Goal: Task Accomplishment & Management: Manage account settings

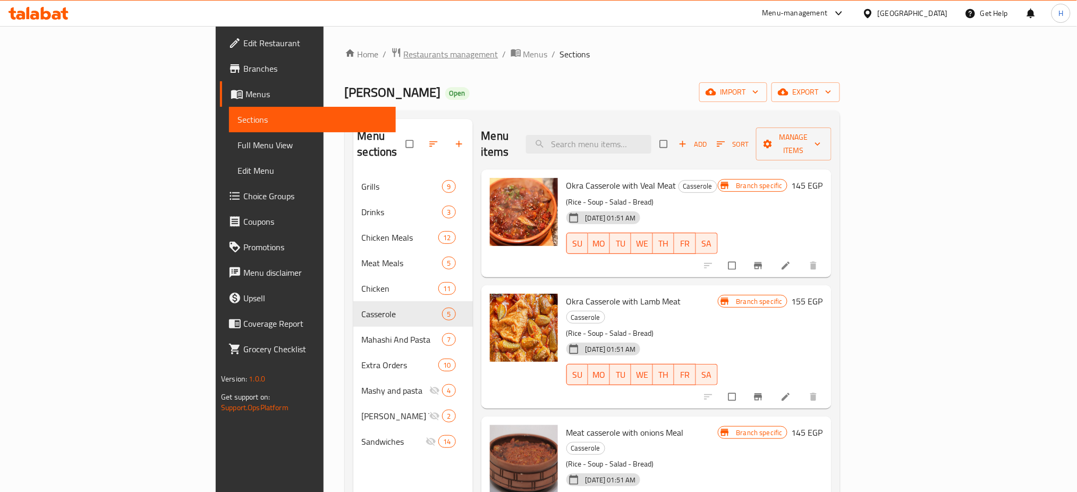
click at [404, 56] on span "Restaurants management" at bounding box center [451, 54] width 95 height 13
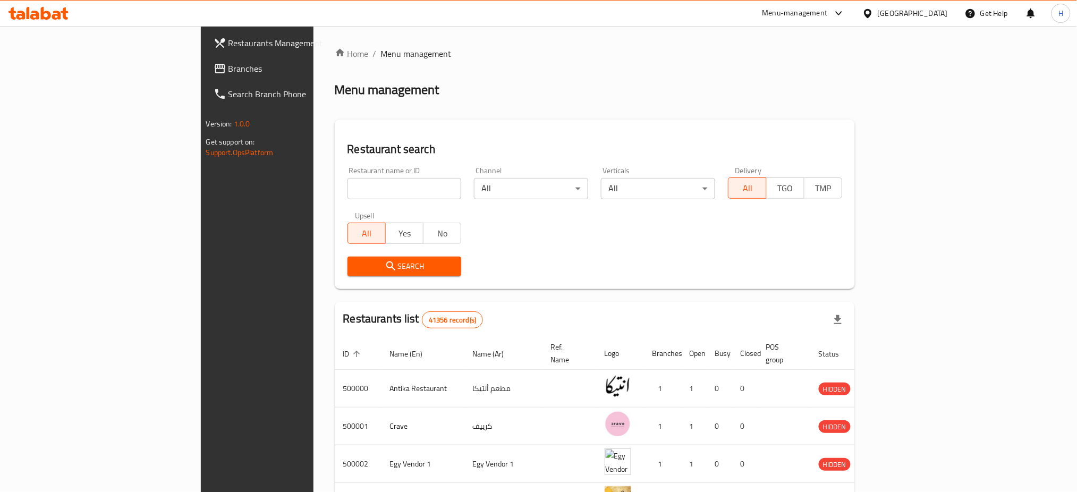
drag, startPoint x: 333, startPoint y: 199, endPoint x: 327, endPoint y: 190, distance: 10.5
click at [341, 190] on div "Restaurant name or ID Restaurant name or ID" at bounding box center [404, 182] width 127 height 45
click at [347, 190] on input "search" at bounding box center [404, 188] width 114 height 21
drag, startPoint x: 326, startPoint y: 198, endPoint x: 325, endPoint y: 215, distance: 16.5
click at [341, 215] on div "Restaurant name or ID 7050 Restaurant name or ID Channel All ​ Verticals All ​ …" at bounding box center [595, 221] width 508 height 122
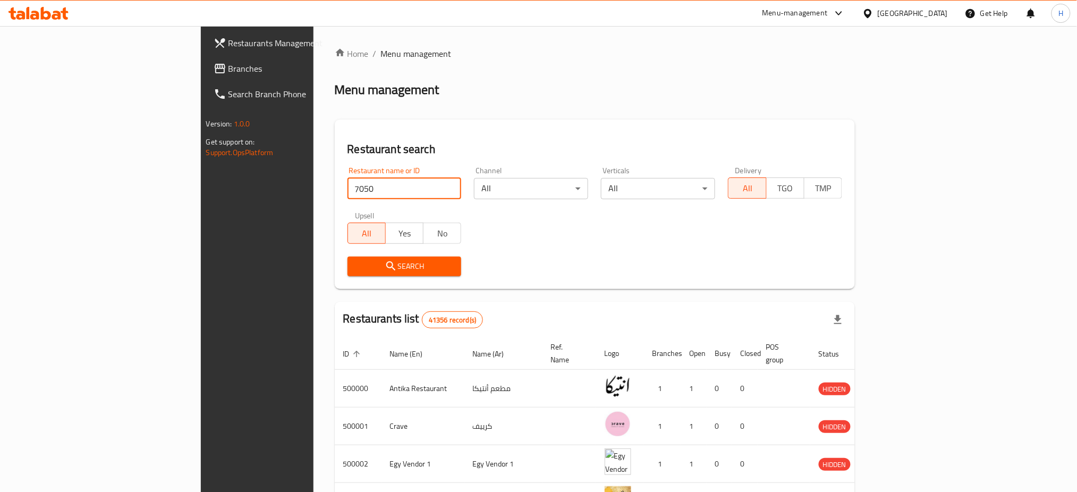
type input "705022"
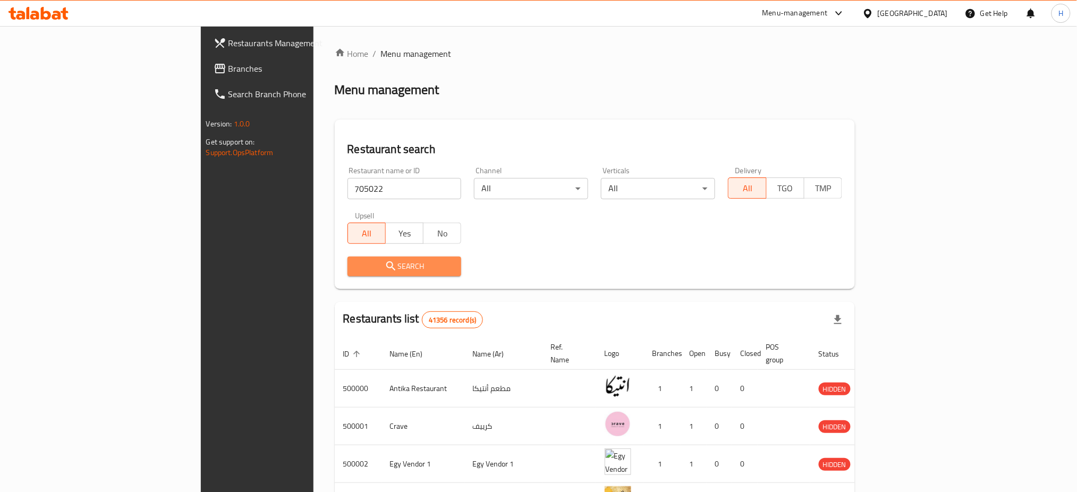
click at [356, 266] on span "Search" at bounding box center [404, 266] width 97 height 13
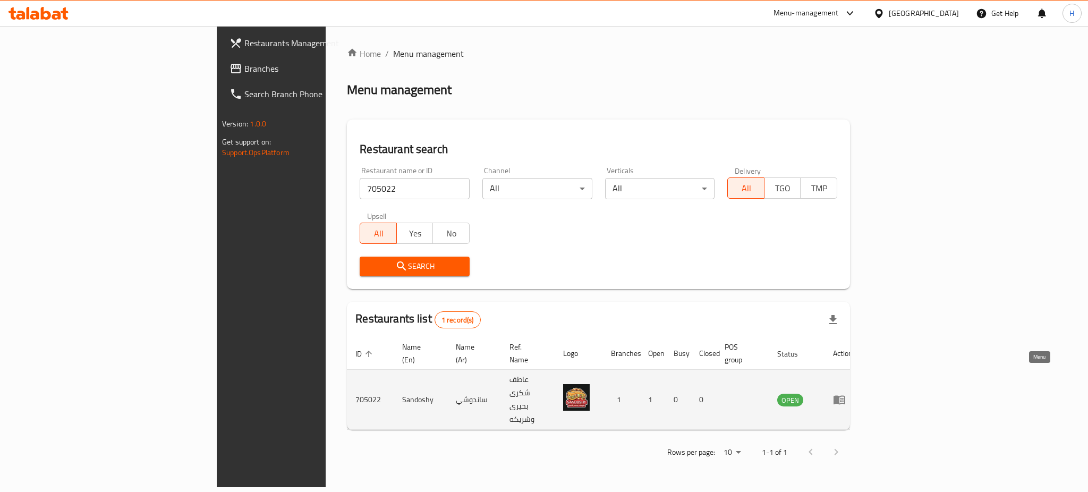
click at [846, 393] on icon "enhanced table" at bounding box center [839, 399] width 13 height 13
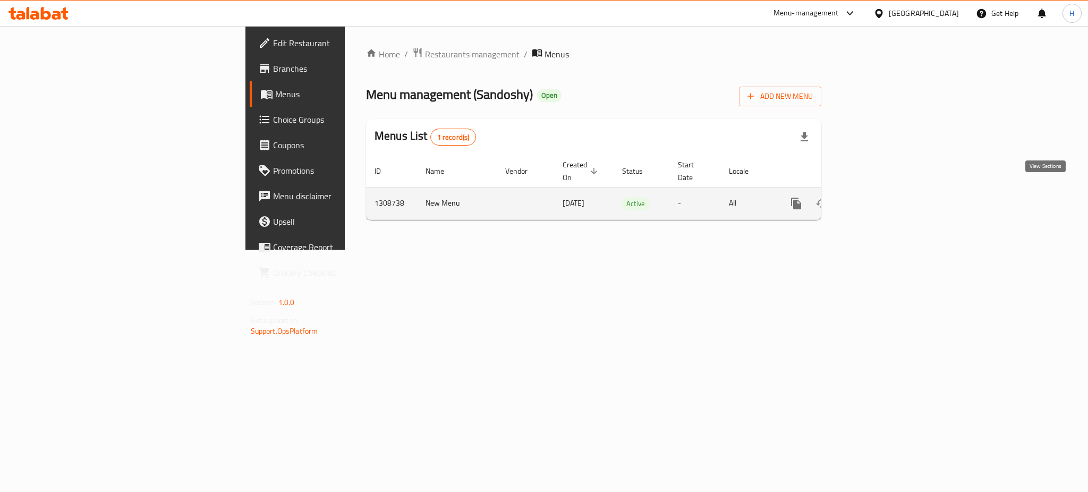
click at [879, 197] on icon "enhanced table" at bounding box center [872, 203] width 13 height 13
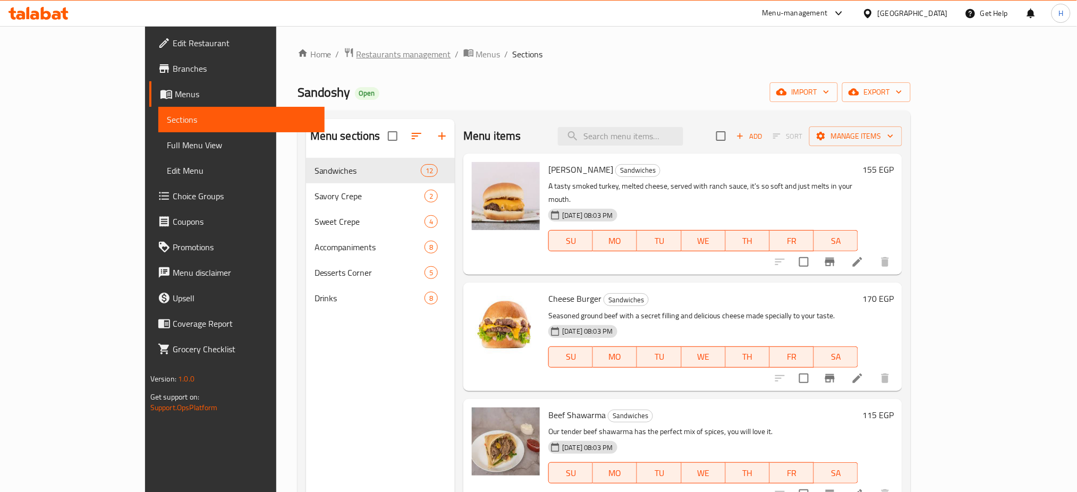
click at [356, 51] on span "Restaurants management" at bounding box center [403, 54] width 95 height 13
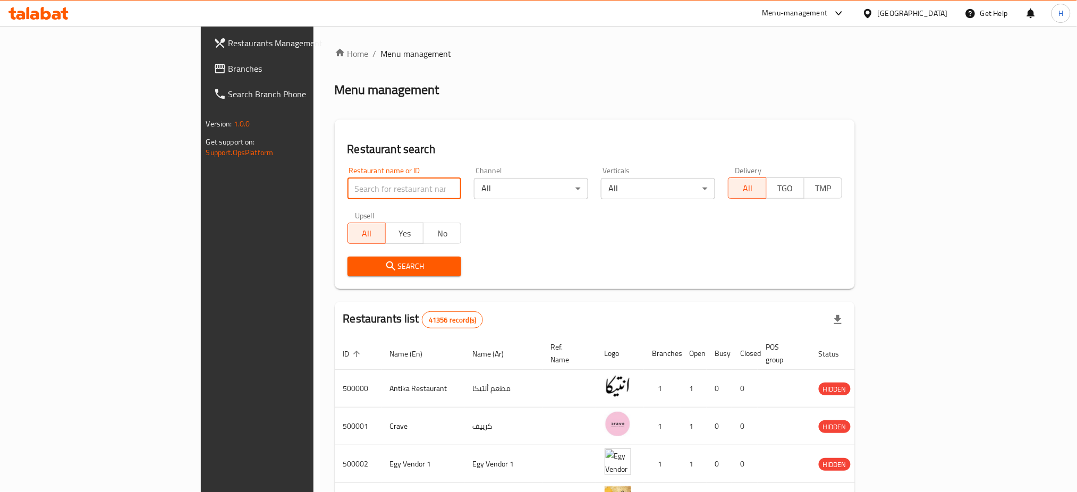
click at [347, 184] on input "search" at bounding box center [404, 188] width 114 height 21
type input "704319"
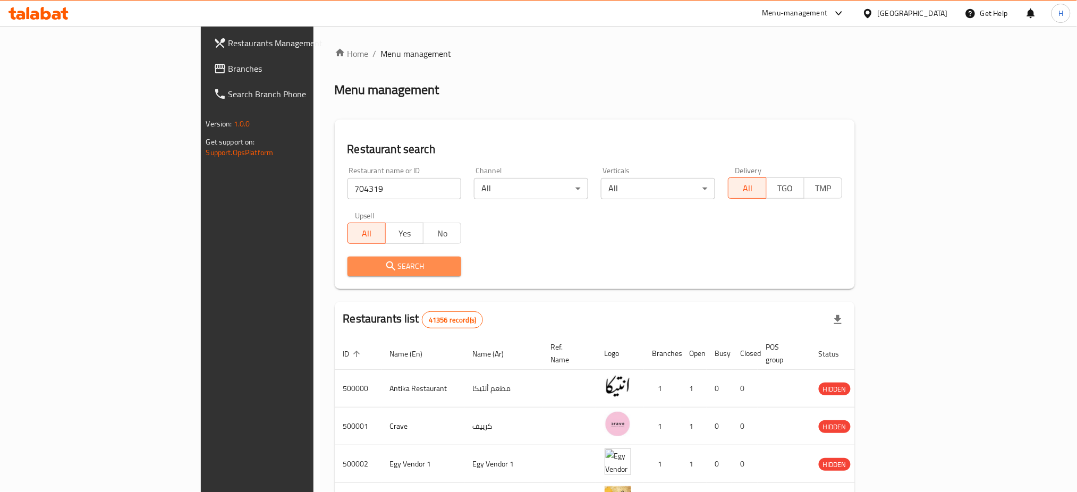
click at [358, 267] on span "Search" at bounding box center [404, 266] width 97 height 13
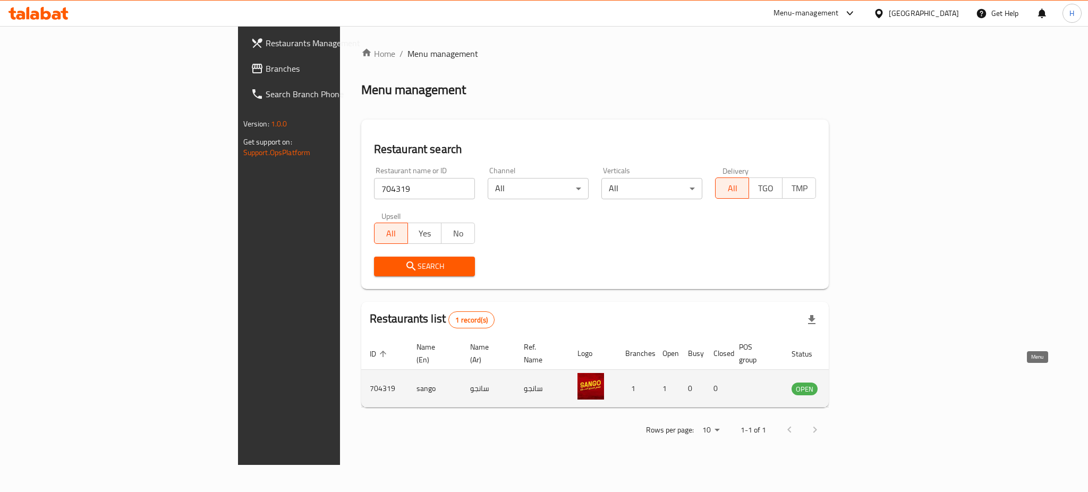
click at [859, 385] on icon "enhanced table" at bounding box center [854, 389] width 12 height 9
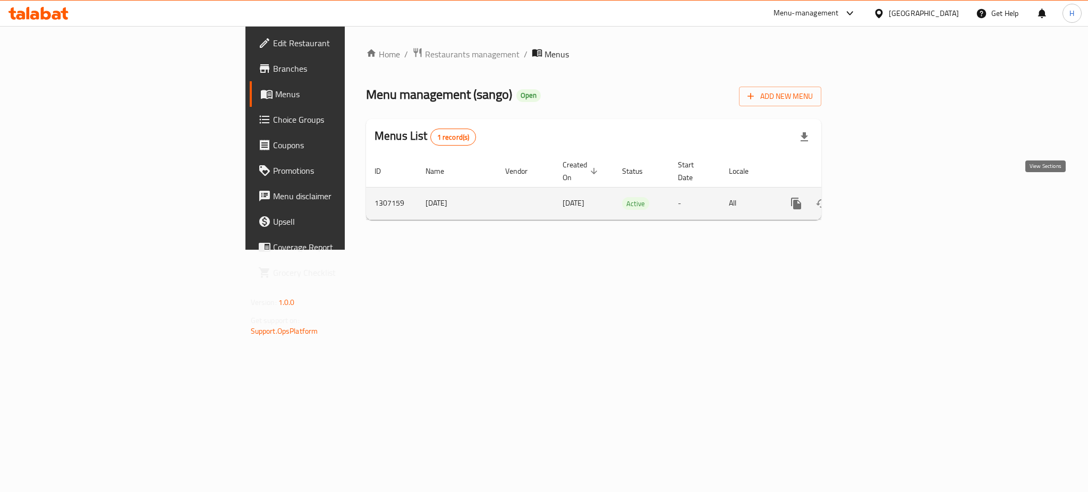
click at [885, 191] on link "enhanced table" at bounding box center [872, 203] width 25 height 25
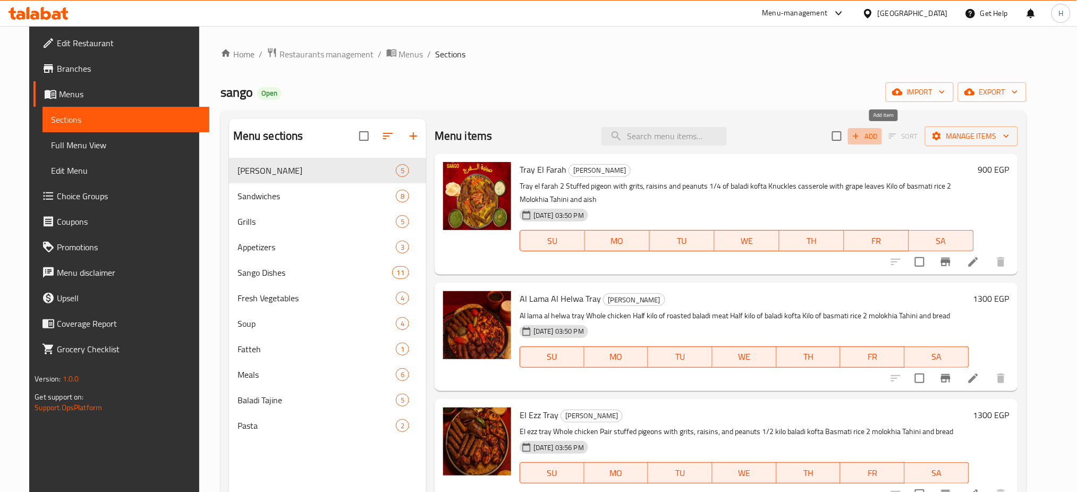
click at [879, 133] on span "Add" at bounding box center [864, 136] width 29 height 12
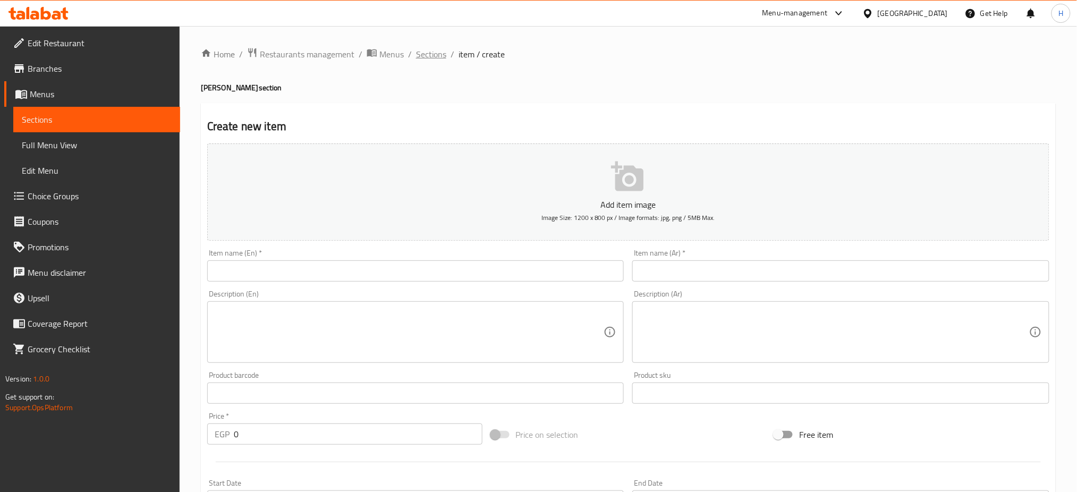
click at [428, 54] on span "Sections" at bounding box center [431, 54] width 30 height 13
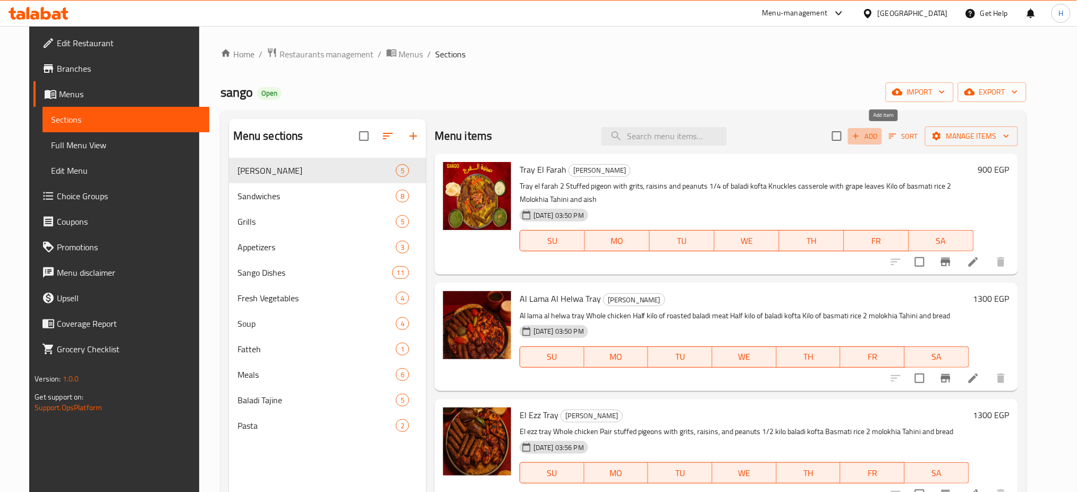
click at [879, 140] on span "Add" at bounding box center [864, 136] width 29 height 12
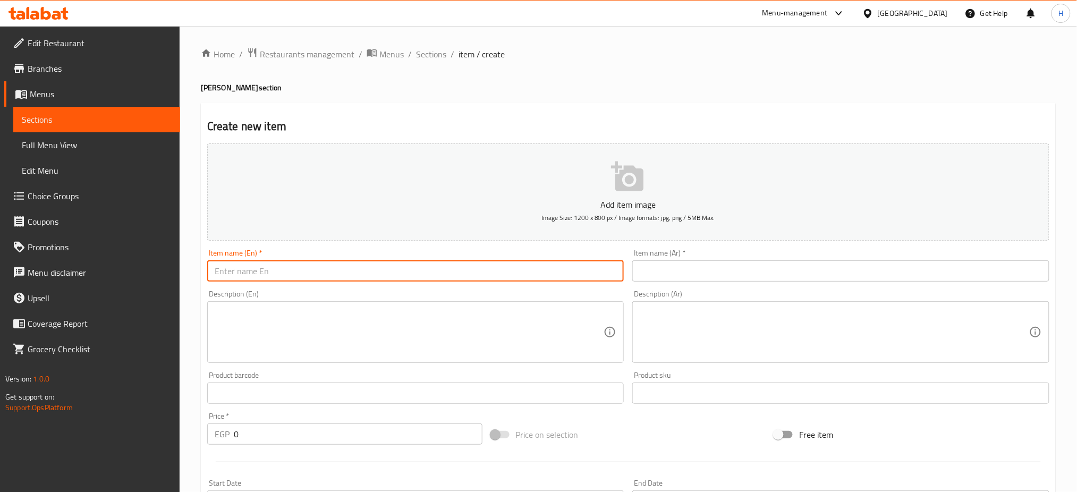
click at [389, 277] on input "text" at bounding box center [415, 270] width 417 height 21
type input "y"
type input "Yalla Bena Tray"
click at [682, 266] on input "text" at bounding box center [840, 270] width 417 height 21
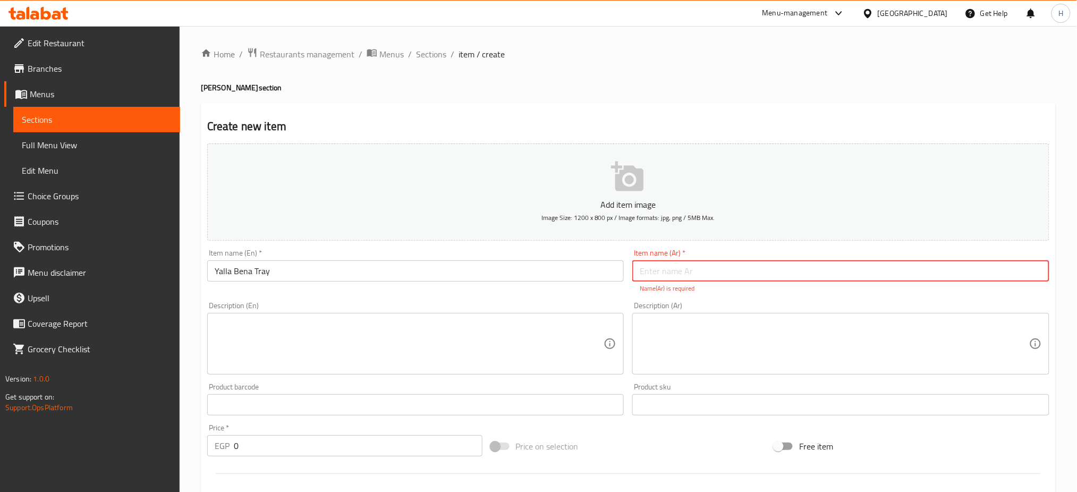
paste input "صنيه يلا بينا"
type input "صنيه يلا بينا"
click at [721, 347] on textarea at bounding box center [834, 344] width 389 height 50
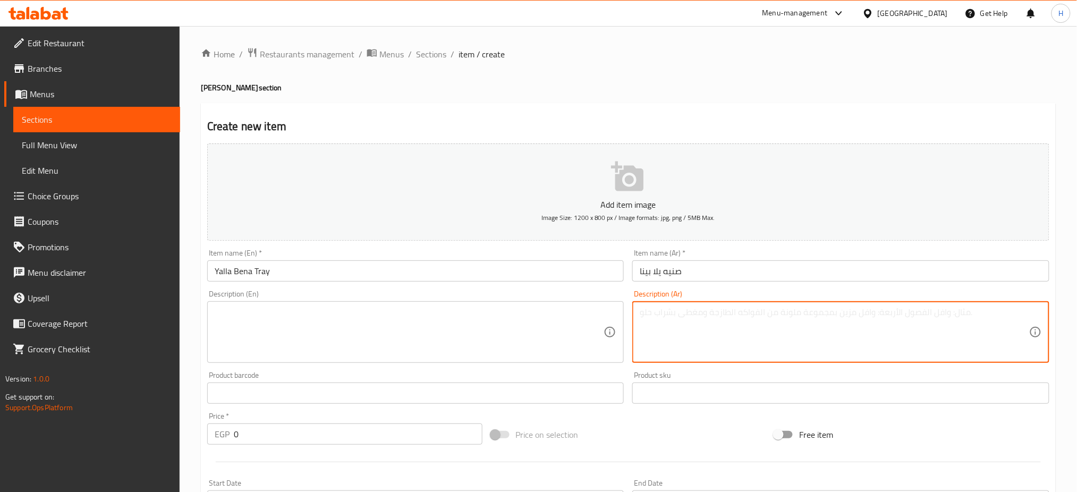
paste textarea "فرخه كامله مشويه علي الفحم ربع كيلو كفته بلدي ربع كيلو شيش بلدي ربع كيلو كباب ب…"
type textarea "فرخه كامله مشويه علي الفحم ربع كيلو كفته بلدي ربع كيلو شيش بلدي ربع كيلو كباب ب…"
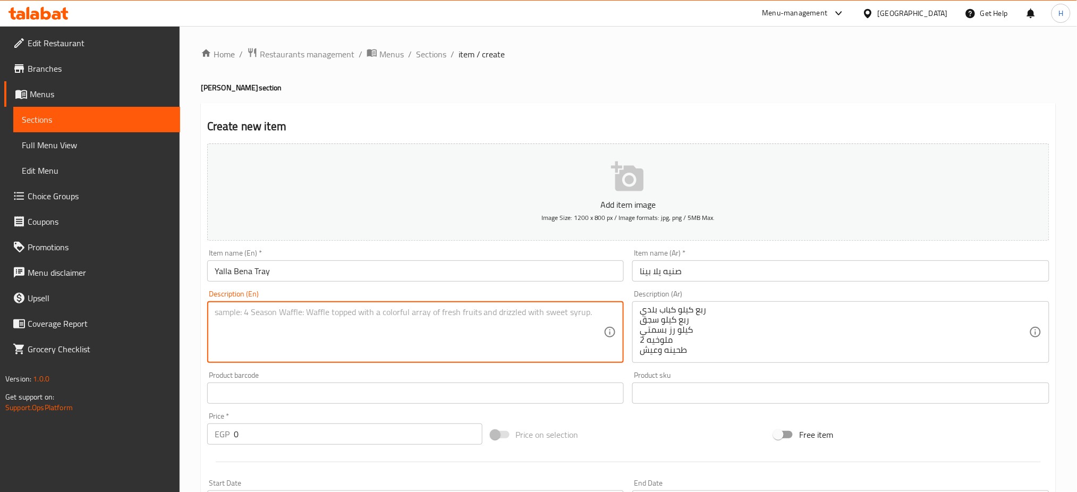
click at [517, 326] on textarea at bounding box center [409, 332] width 389 height 50
paste textarea "A whole charcoal-grilled chicken A quarter kilo of local kofta A quarter kilo o…"
type textarea "A whole charcoal-grilled chicken A quarter kilo of local kofta A quarter kilo o…"
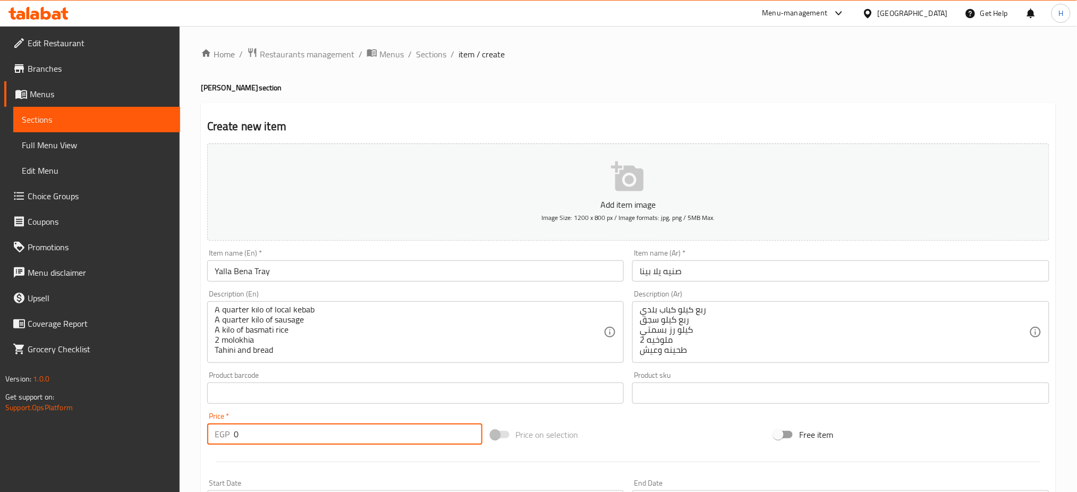
drag, startPoint x: 249, startPoint y: 431, endPoint x: 171, endPoint y: 419, distance: 79.1
click at [171, 419] on div "Edit Restaurant Branches Menus Sections Full Menu View Edit Menu Choice Groups …" at bounding box center [538, 388] width 1077 height 724
type input "1400"
click at [190, 274] on div "Home / Restaurants management / Menus / Sections / item / create صواني سانجو se…" at bounding box center [628, 388] width 897 height 724
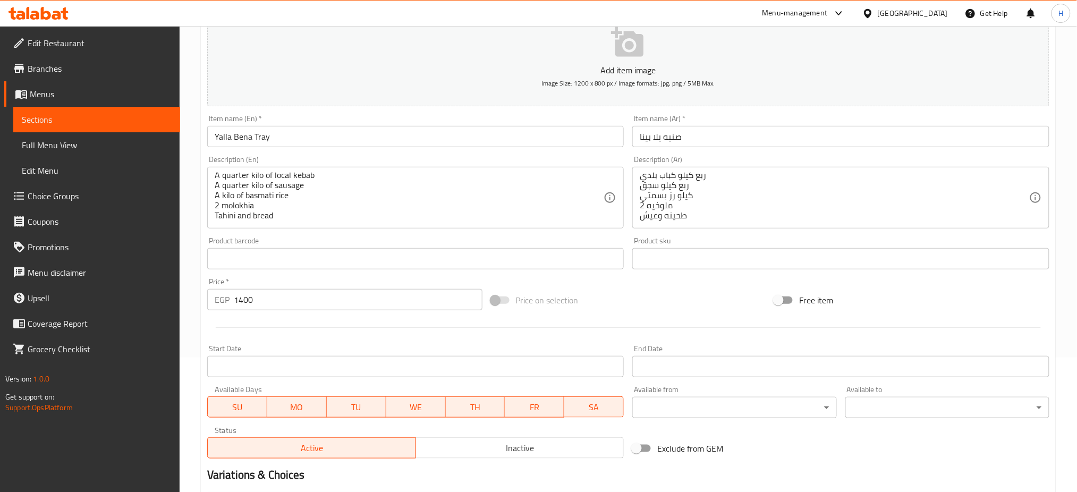
scroll to position [0, 0]
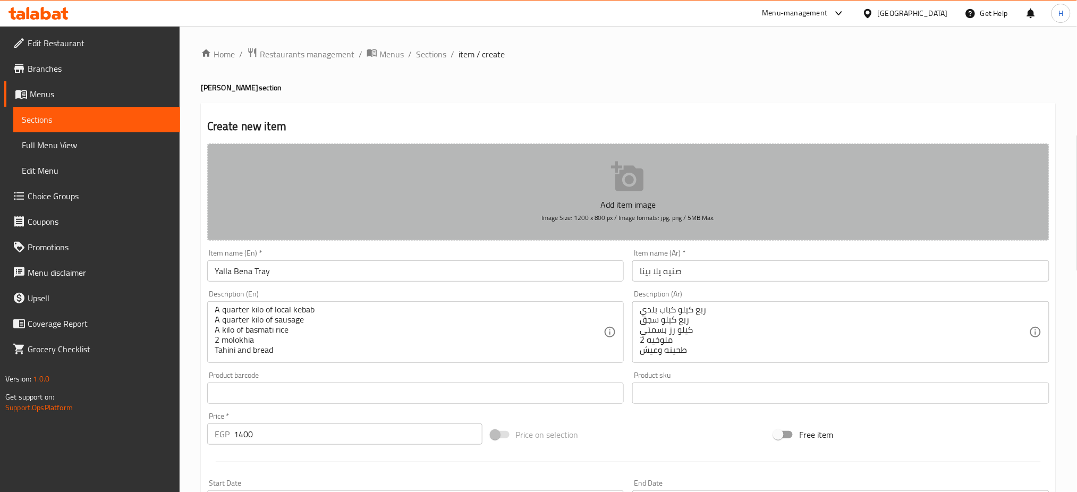
click at [618, 199] on p "Add item image" at bounding box center [628, 204] width 809 height 13
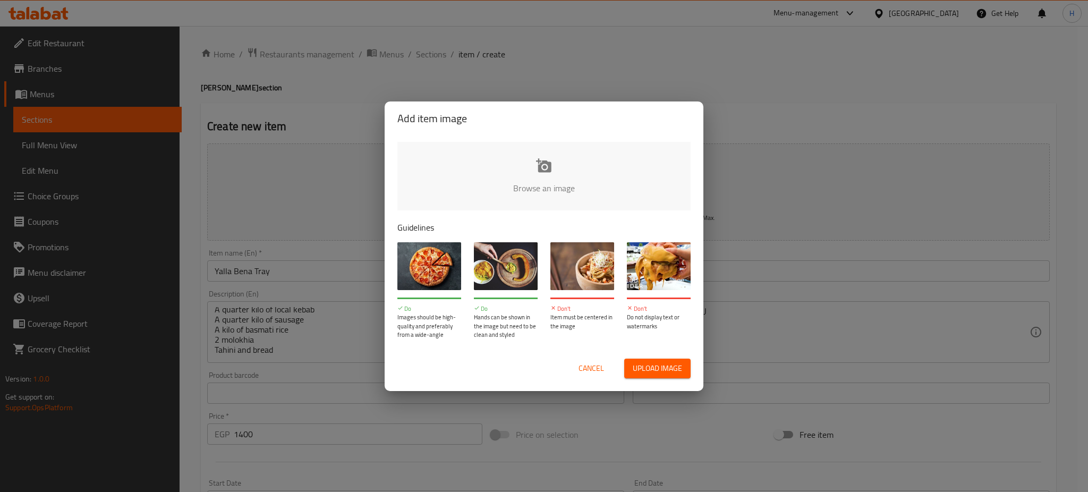
click at [545, 185] on input "file" at bounding box center [902, 191] width 1011 height 99
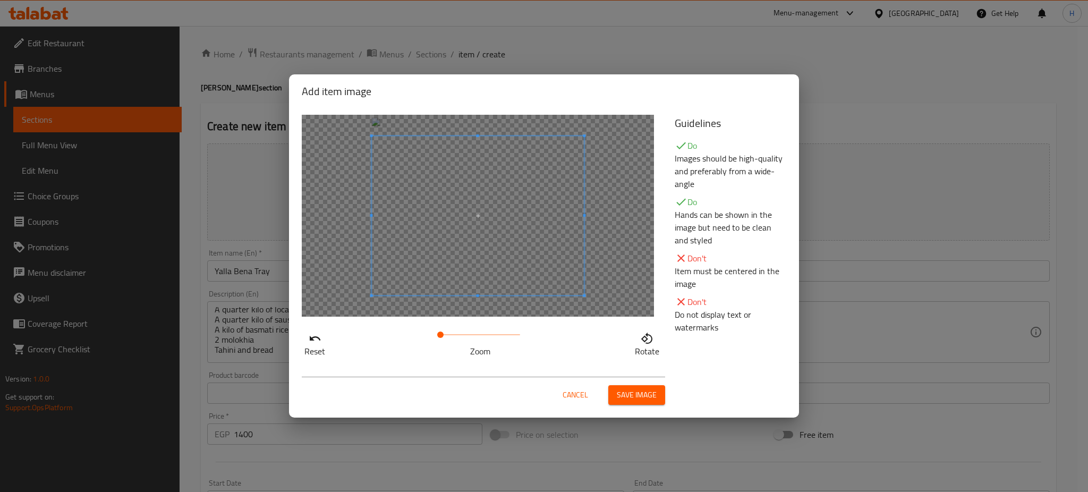
click at [495, 283] on span at bounding box center [478, 215] width 212 height 159
drag, startPoint x: 442, startPoint y: 337, endPoint x: 448, endPoint y: 338, distance: 6.5
click at [448, 338] on span at bounding box center [448, 334] width 6 height 6
click at [548, 270] on span at bounding box center [475, 231] width 212 height 159
click at [549, 272] on span at bounding box center [476, 231] width 212 height 159
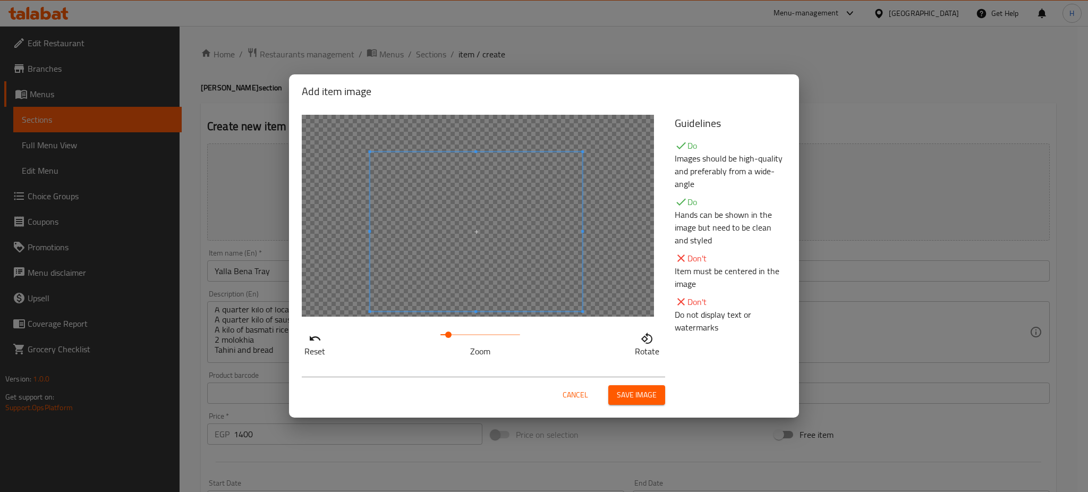
click at [656, 400] on span "Save image" at bounding box center [637, 394] width 40 height 13
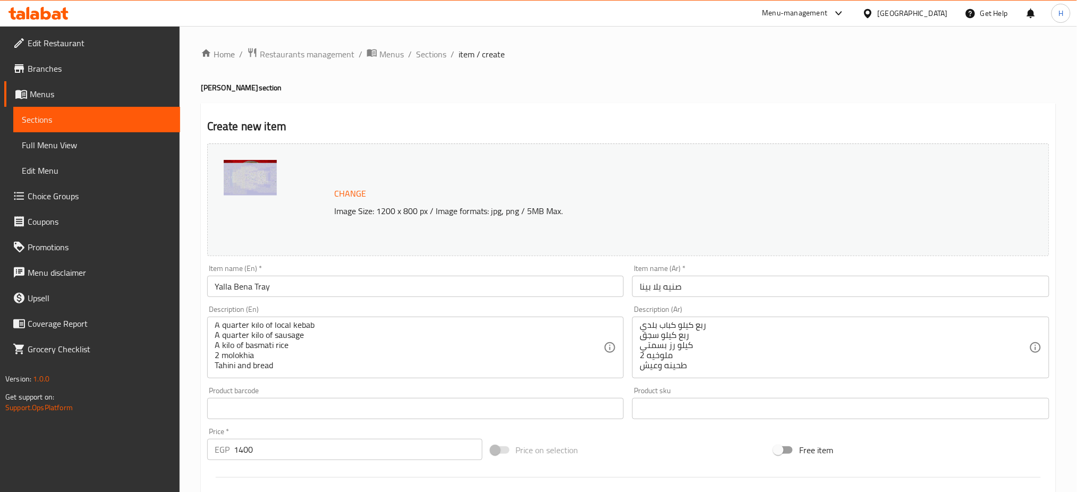
scroll to position [272, 0]
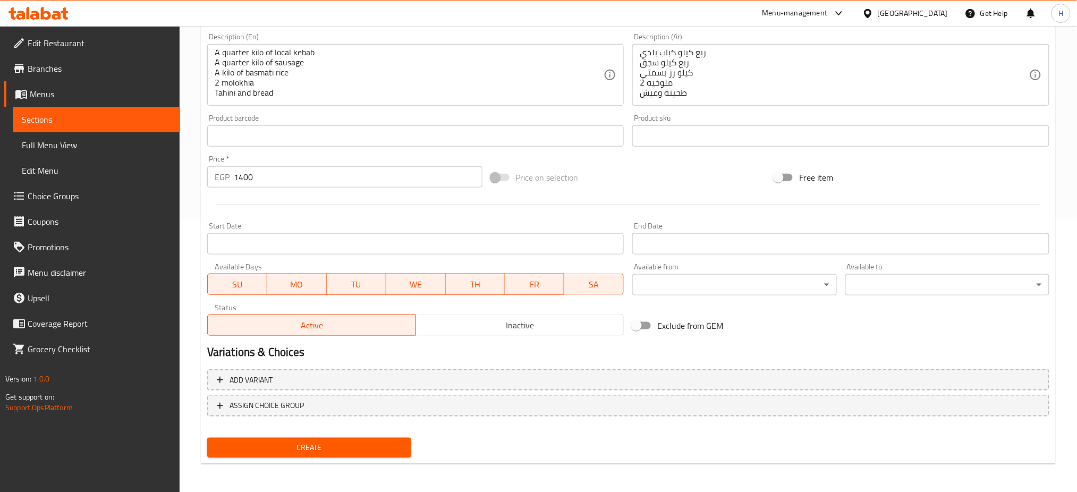
click at [353, 447] on span "Create" at bounding box center [309, 447] width 187 height 13
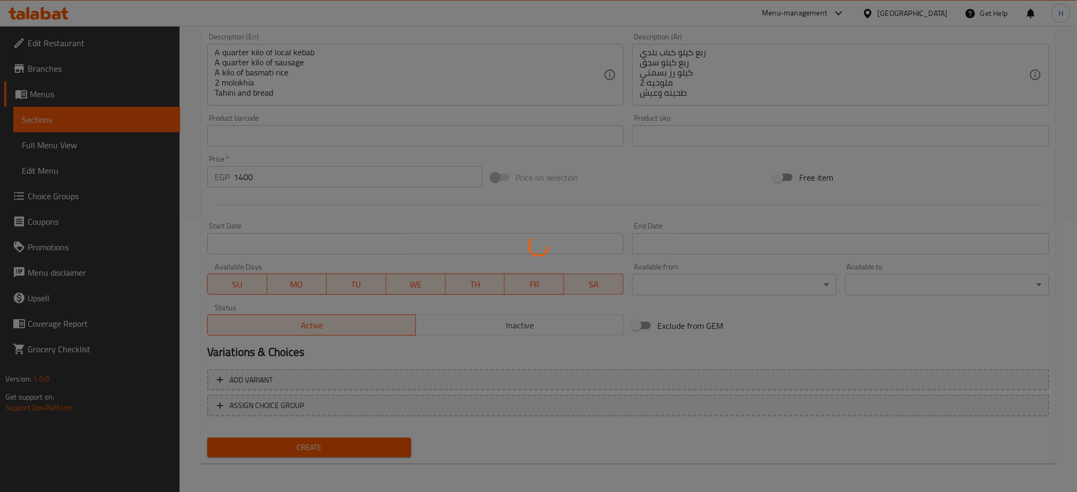
type input "0"
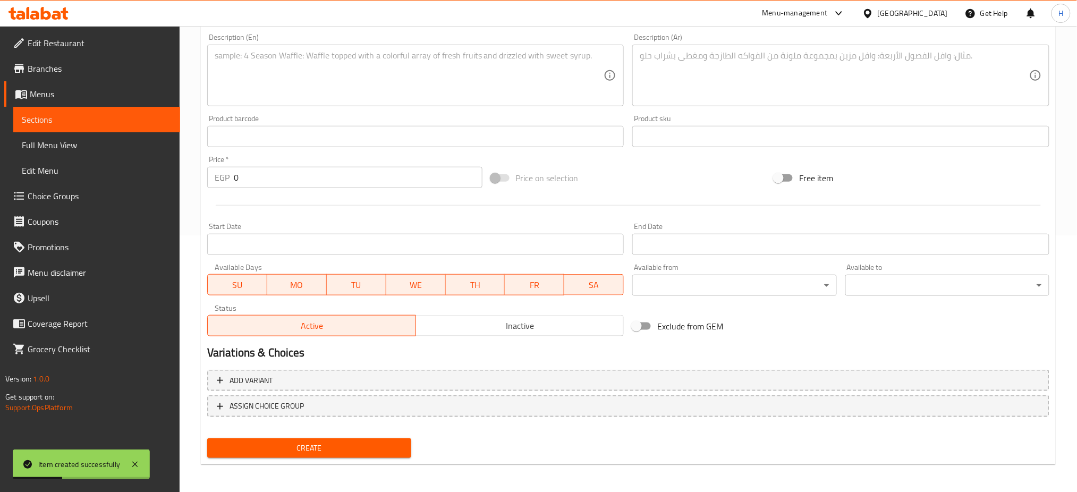
scroll to position [0, 0]
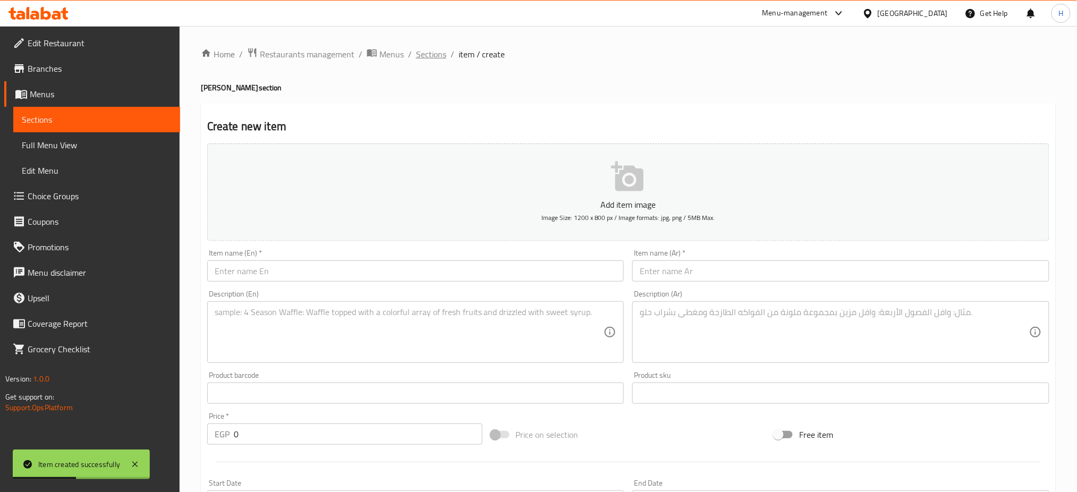
click at [420, 57] on span "Sections" at bounding box center [431, 54] width 30 height 13
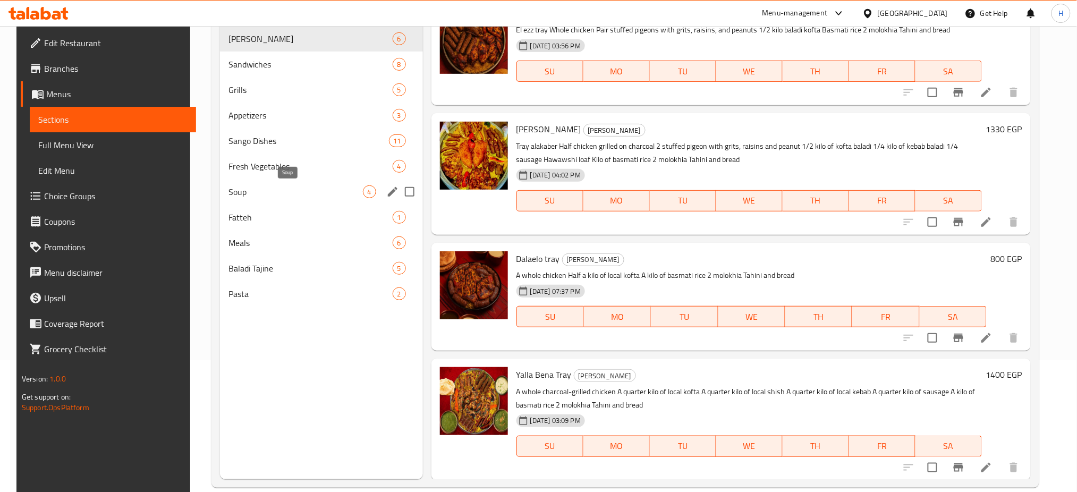
scroll to position [132, 0]
click at [274, 169] on span "Fresh Vegetables" at bounding box center [295, 165] width 134 height 13
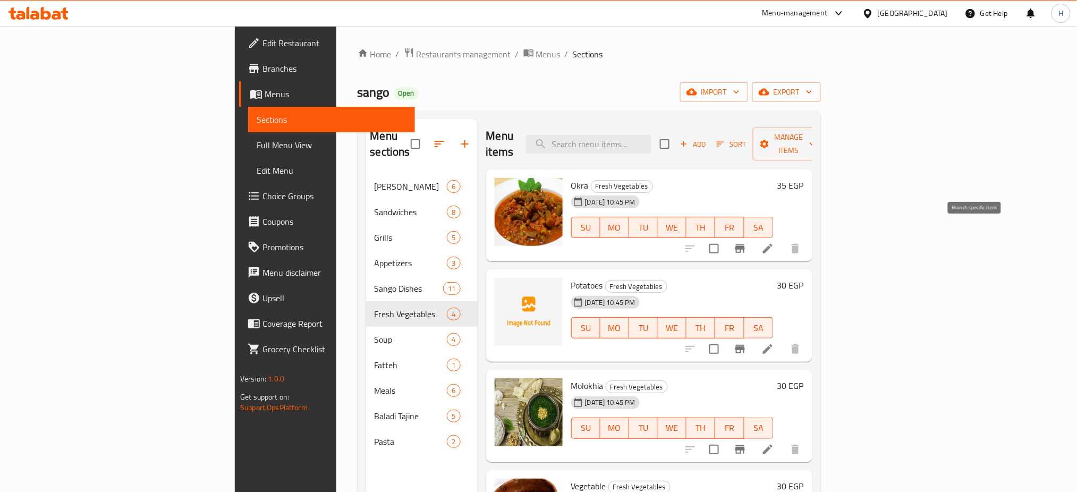
click at [745, 244] on icon "Branch-specific-item" at bounding box center [740, 248] width 10 height 8
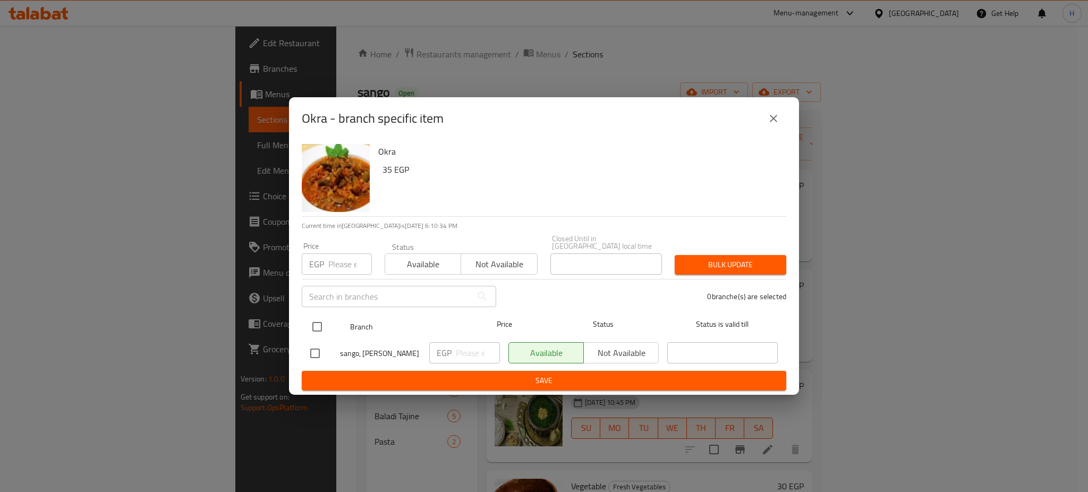
click at [313, 328] on input "checkbox" at bounding box center [317, 327] width 22 height 22
checkbox input "true"
click at [465, 347] on input "number" at bounding box center [478, 352] width 44 height 21
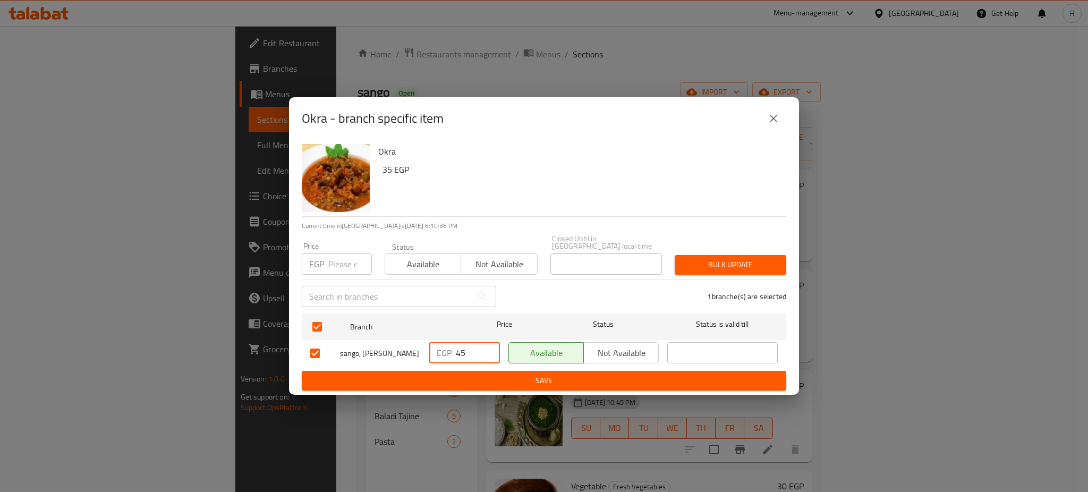
type input "45"
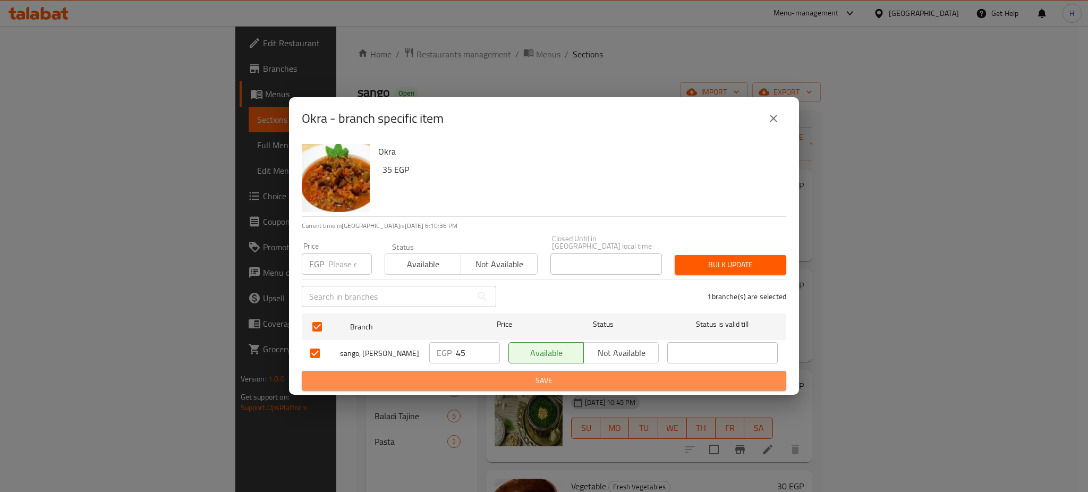
click at [509, 374] on span "Save" at bounding box center [543, 380] width 467 height 13
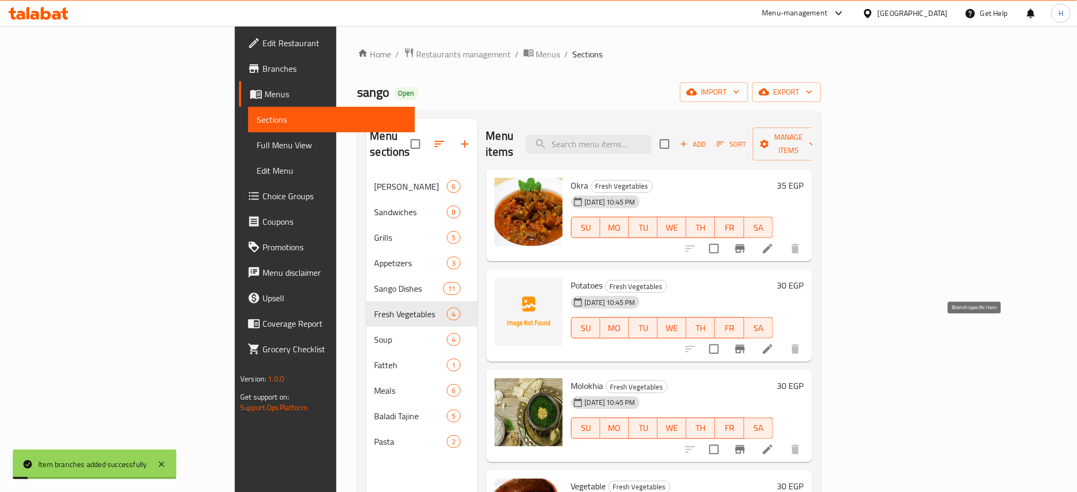
click at [746, 343] on icon "Branch-specific-item" at bounding box center [740, 349] width 13 height 13
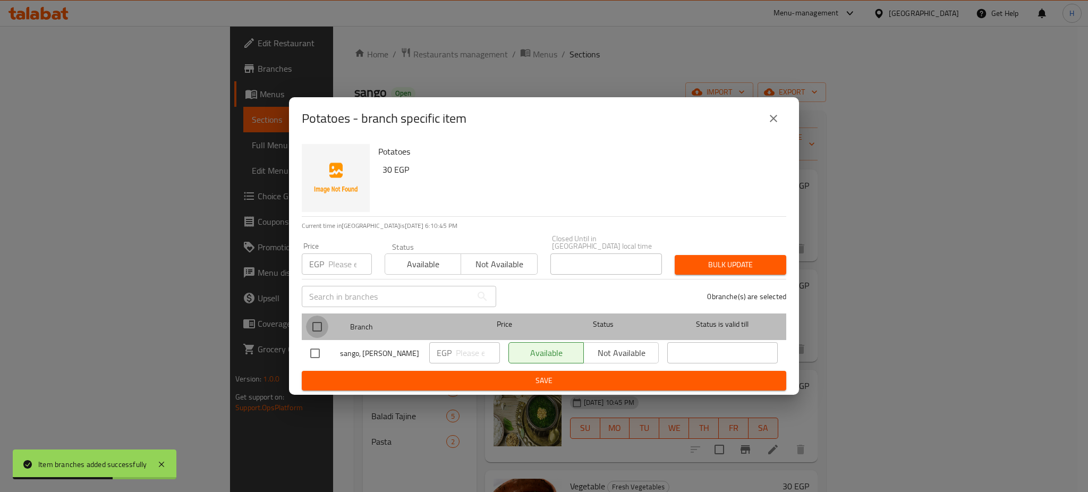
click at [317, 320] on input "checkbox" at bounding box center [317, 327] width 22 height 22
checkbox input "true"
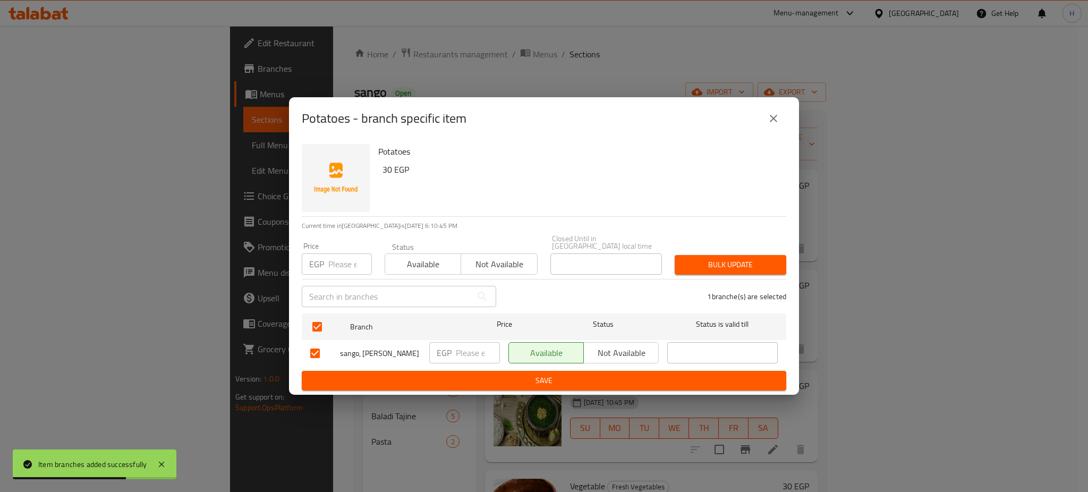
click at [466, 350] on input "number" at bounding box center [478, 352] width 44 height 21
type input "40"
click at [520, 382] on span "Save" at bounding box center [543, 380] width 467 height 13
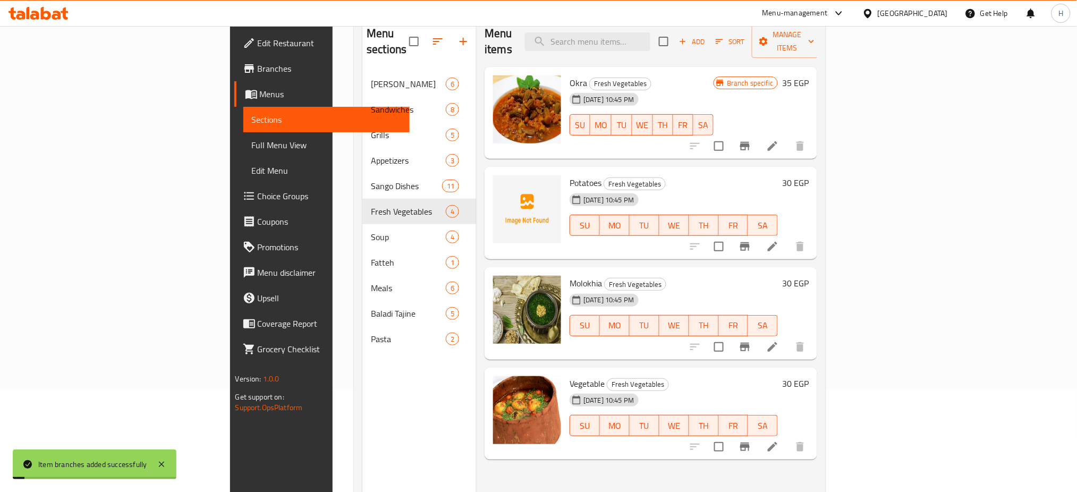
scroll to position [105, 0]
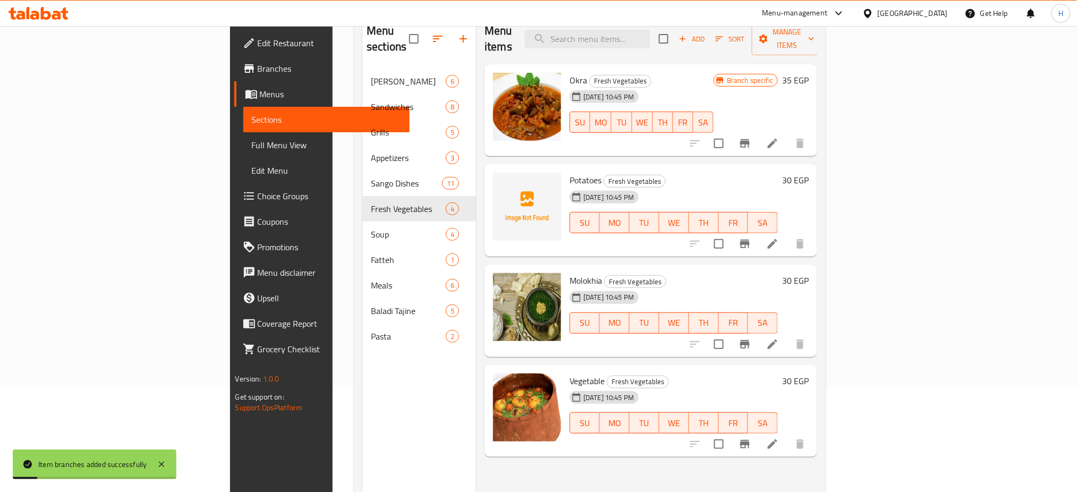
click at [751, 338] on icon "Branch-specific-item" at bounding box center [744, 344] width 13 height 13
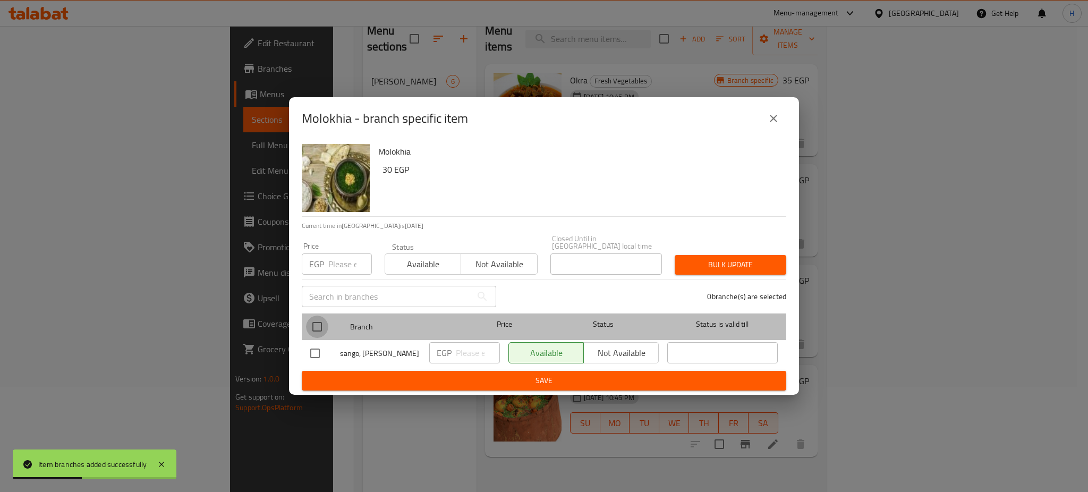
click at [317, 320] on input "checkbox" at bounding box center [317, 327] width 22 height 22
checkbox input "true"
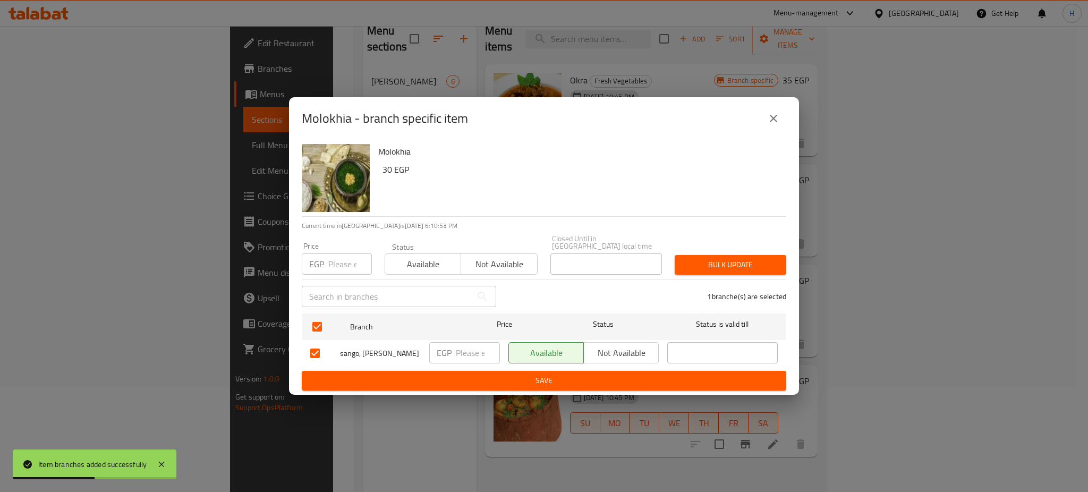
click at [472, 351] on input "number" at bounding box center [478, 352] width 44 height 21
type input "40"
click at [521, 374] on span "Save" at bounding box center [543, 380] width 467 height 13
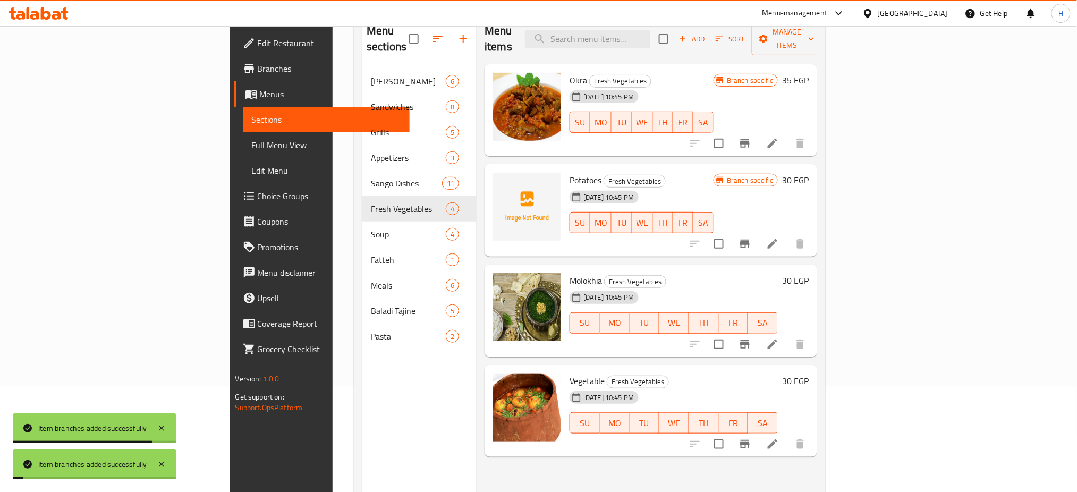
scroll to position [149, 0]
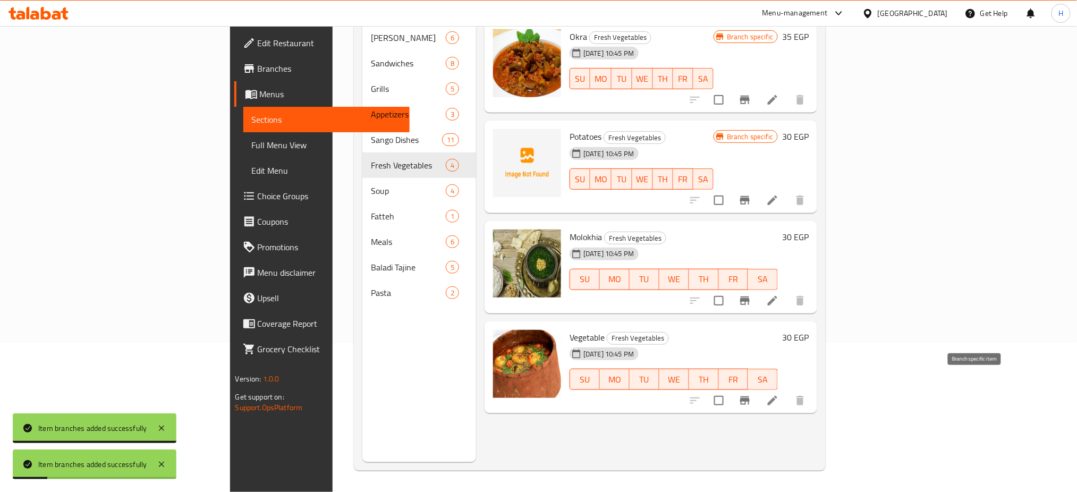
click at [757, 388] on button "Branch-specific-item" at bounding box center [744, 400] width 25 height 25
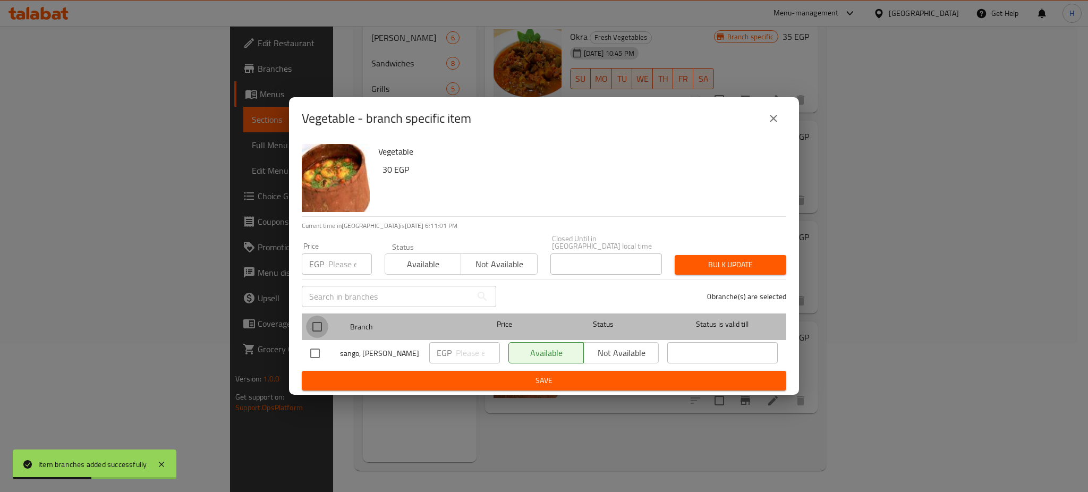
click at [321, 325] on input "checkbox" at bounding box center [317, 327] width 22 height 22
checkbox input "true"
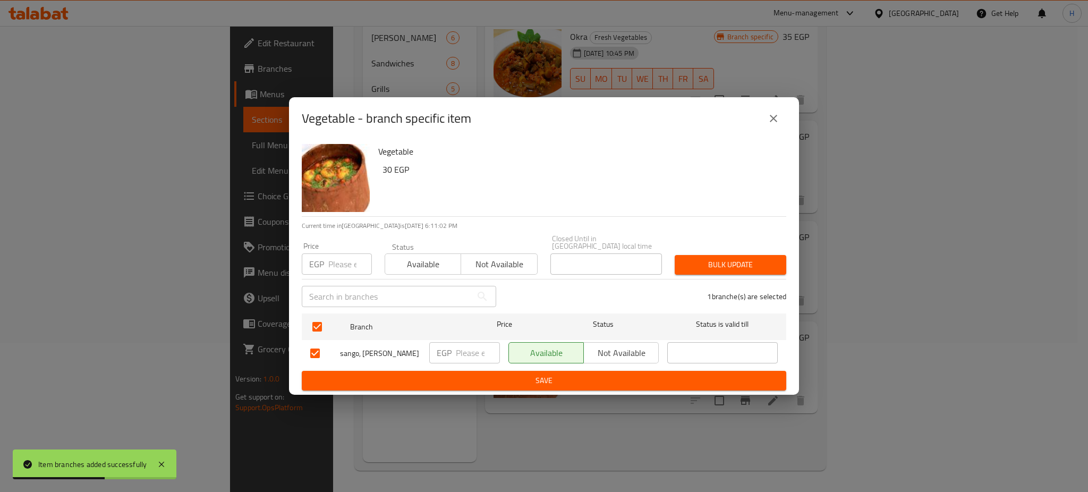
click at [464, 352] on input "number" at bounding box center [478, 352] width 44 height 21
type input "40"
click at [519, 377] on span "Save" at bounding box center [543, 380] width 467 height 13
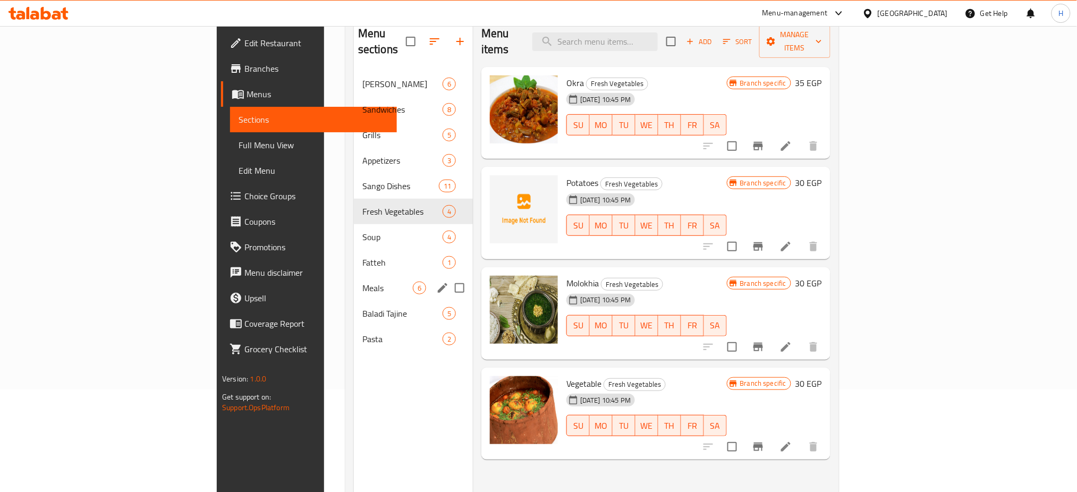
scroll to position [0, 0]
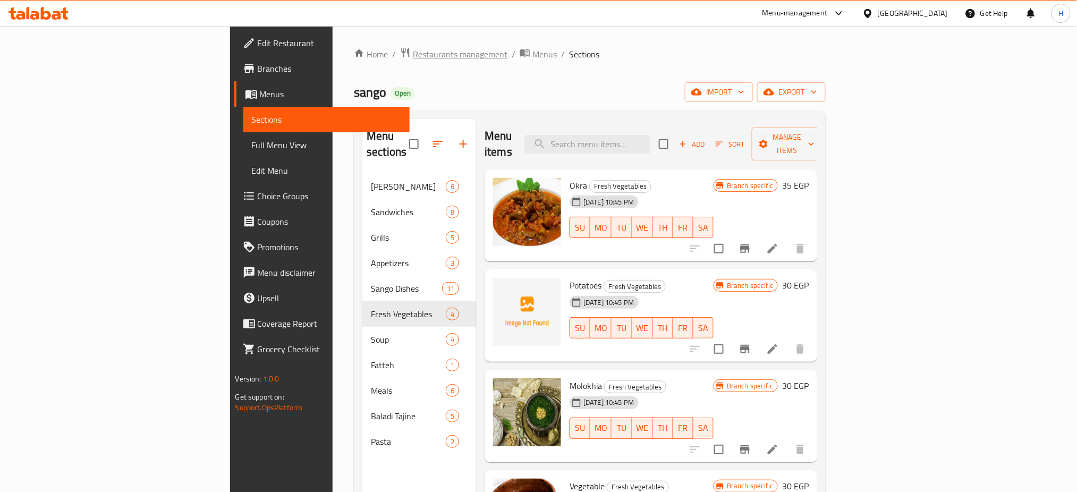
click at [413, 55] on span "Restaurants management" at bounding box center [460, 54] width 95 height 13
